Goal: Task Accomplishment & Management: Use online tool/utility

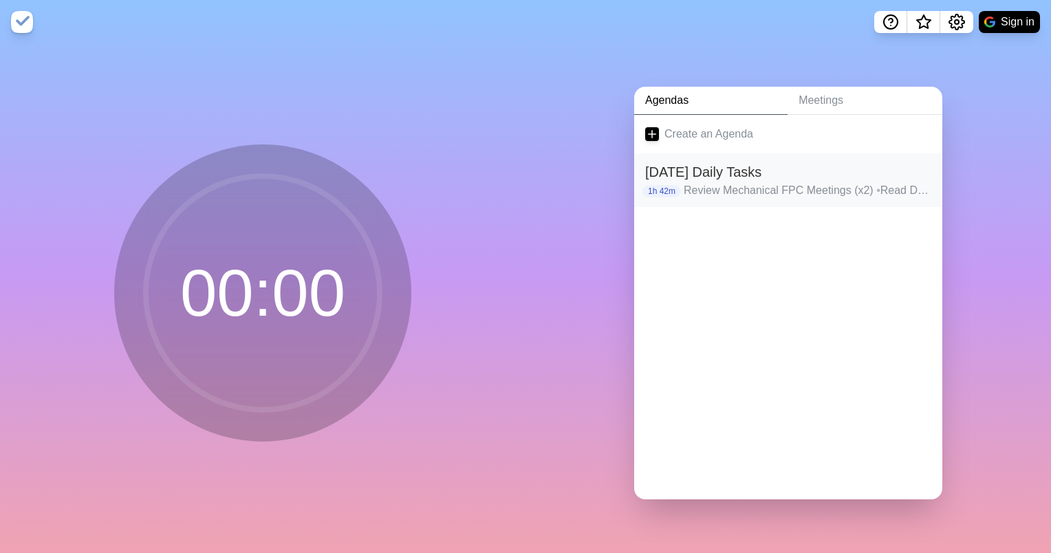
drag, startPoint x: 0, startPoint y: 0, endPoint x: 784, endPoint y: 173, distance: 802.4
drag, startPoint x: 784, startPoint y: 173, endPoint x: 720, endPoint y: 192, distance: 66.8
click at [720, 192] on p "Review Mechanical FPC Meetings (x2) • Read Data Center Handbook" at bounding box center [808, 190] width 248 height 17
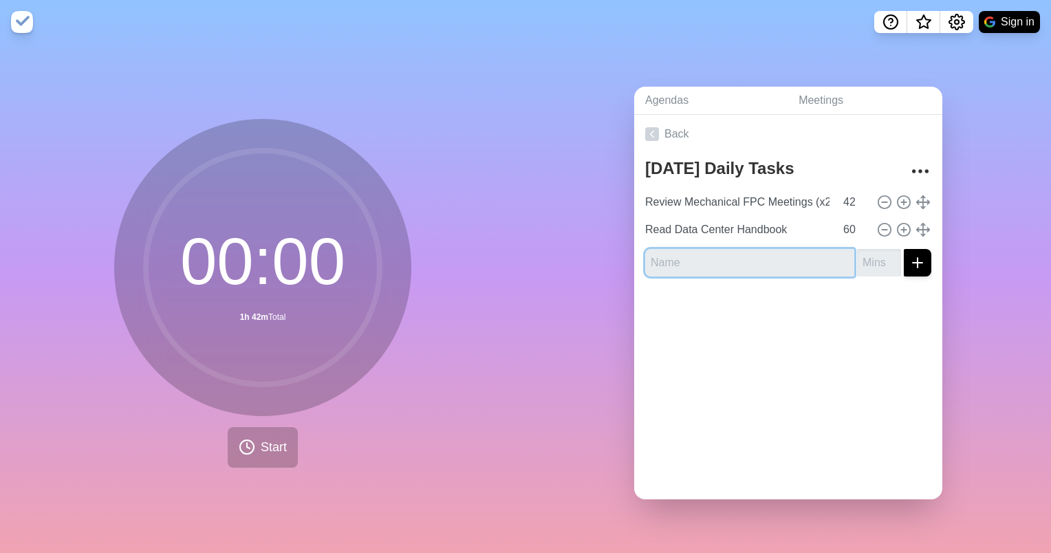
drag, startPoint x: 186, startPoint y: 0, endPoint x: 815, endPoint y: 244, distance: 673.7
click at [809, 254] on input "text" at bounding box center [749, 263] width 209 height 28
click at [924, 327] on div at bounding box center [788, 315] width 308 height 55
click at [914, 167] on icon "More" at bounding box center [920, 171] width 22 height 22
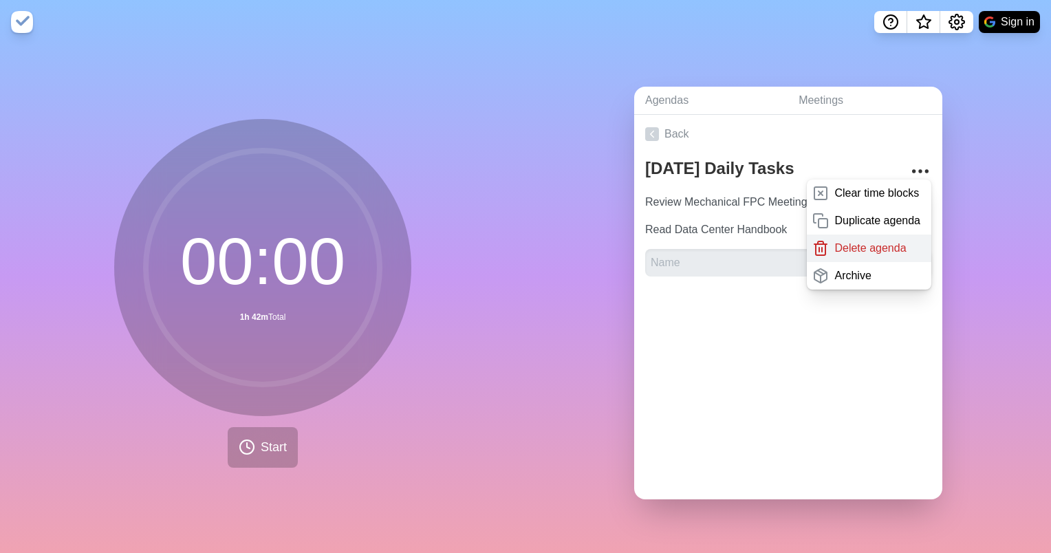
click at [854, 243] on p "Delete agenda" at bounding box center [870, 248] width 72 height 17
